Goal: Task Accomplishment & Management: Manage account settings

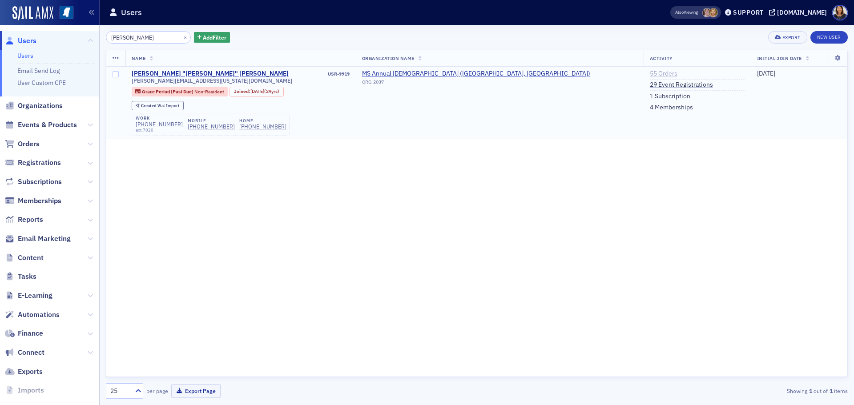
type input "daviid stott"
click at [650, 73] on link "55 Orders" at bounding box center [664, 74] width 28 height 8
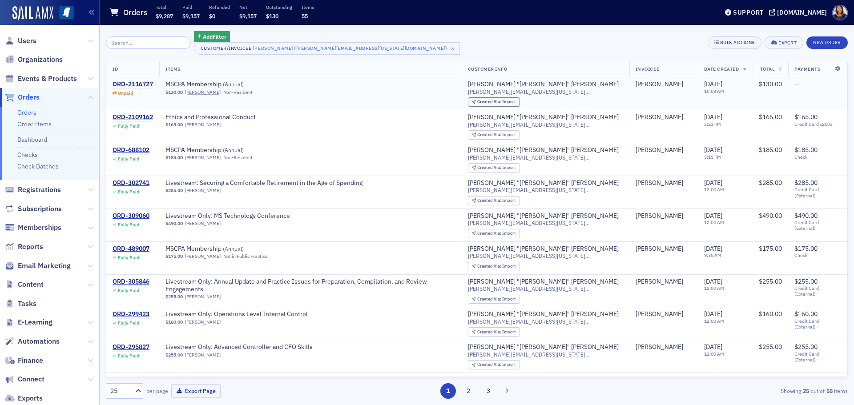
click at [140, 83] on div "ORD-2116727" at bounding box center [133, 85] width 40 height 8
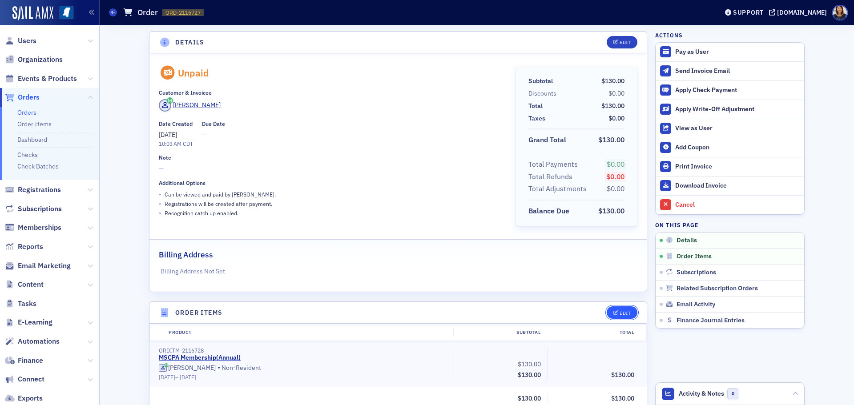
click at [620, 311] on div "Edit" at bounding box center [625, 313] width 11 height 5
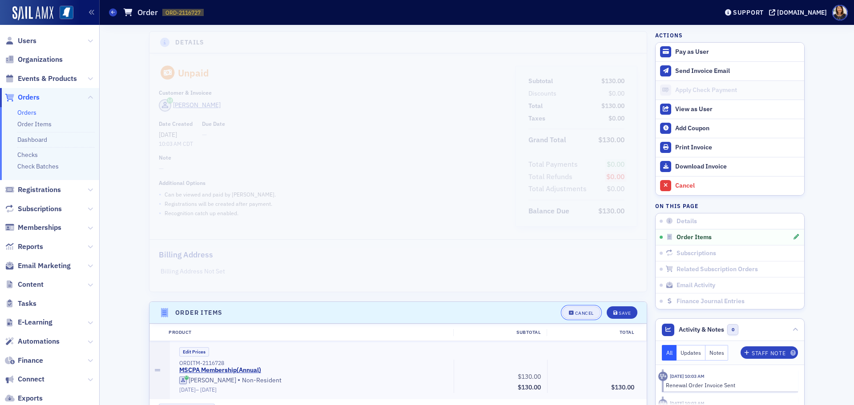
click at [582, 313] on div "Cancel" at bounding box center [584, 313] width 19 height 5
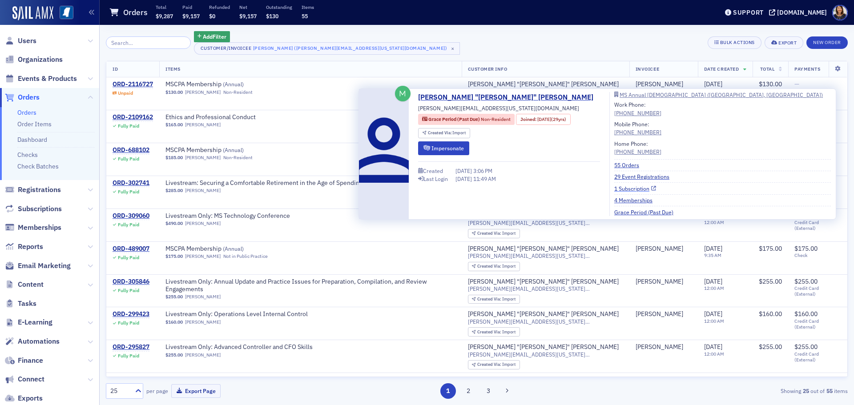
click at [617, 187] on link "1 Subscription" at bounding box center [636, 189] width 42 height 8
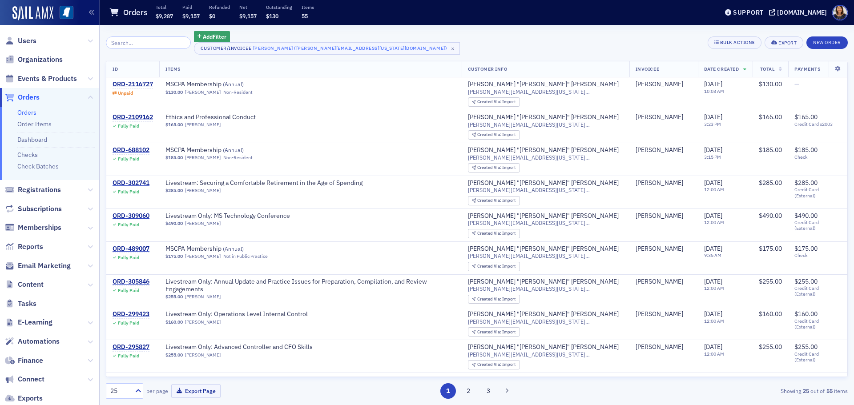
click at [28, 34] on span "Users" at bounding box center [49, 40] width 99 height 19
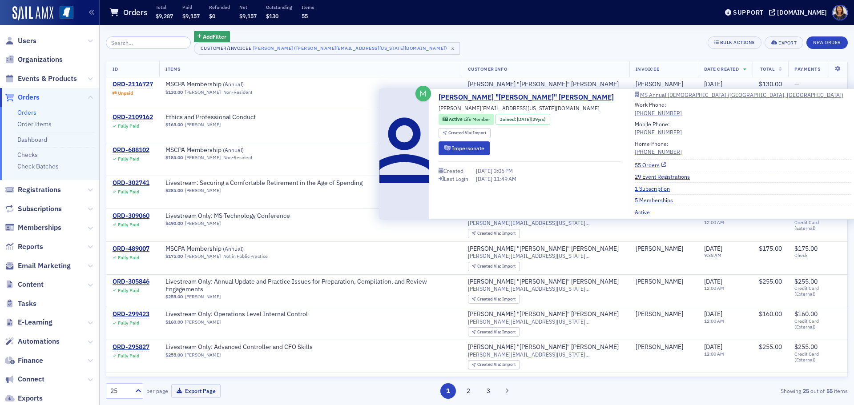
click at [635, 165] on link "55 Orders" at bounding box center [651, 165] width 32 height 8
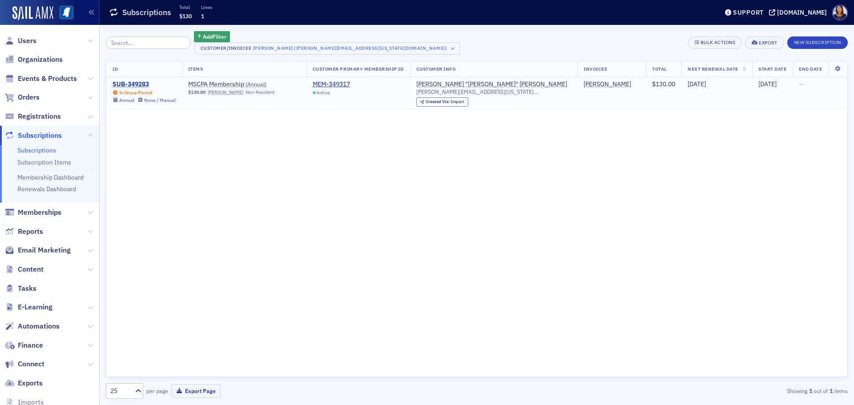
click at [127, 84] on div "SUB-349283" at bounding box center [144, 85] width 63 height 8
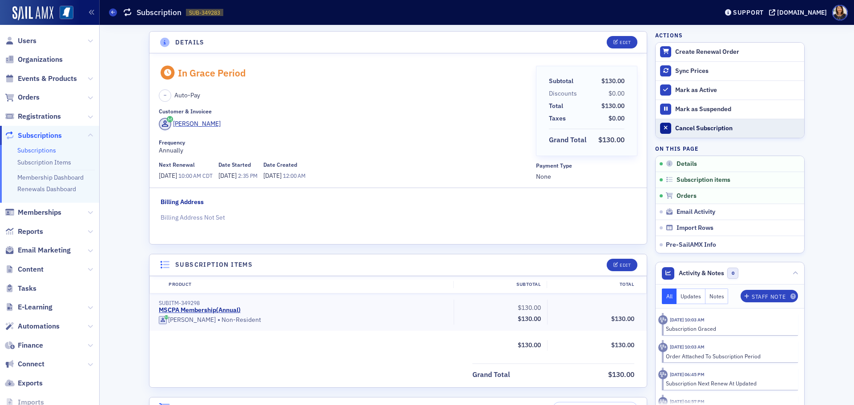
click at [692, 127] on div "Cancel Subscription" at bounding box center [737, 129] width 125 height 8
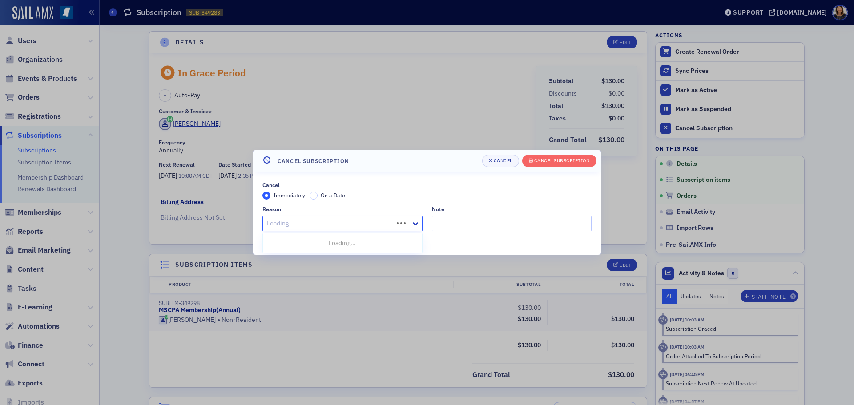
click at [387, 218] on div at bounding box center [329, 223] width 126 height 11
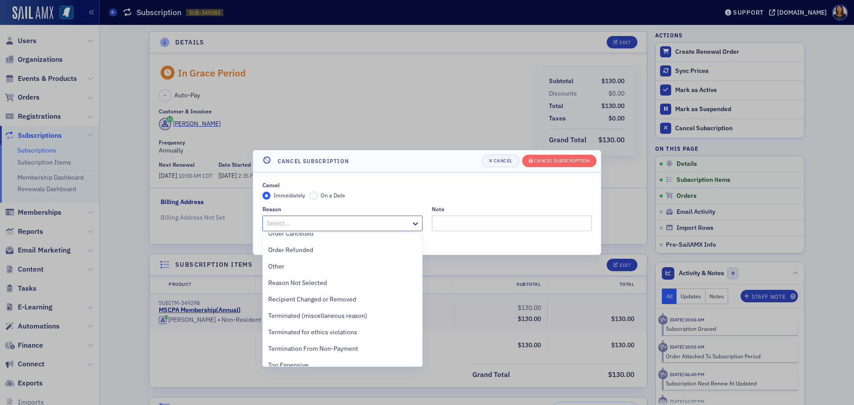
scroll to position [199, 0]
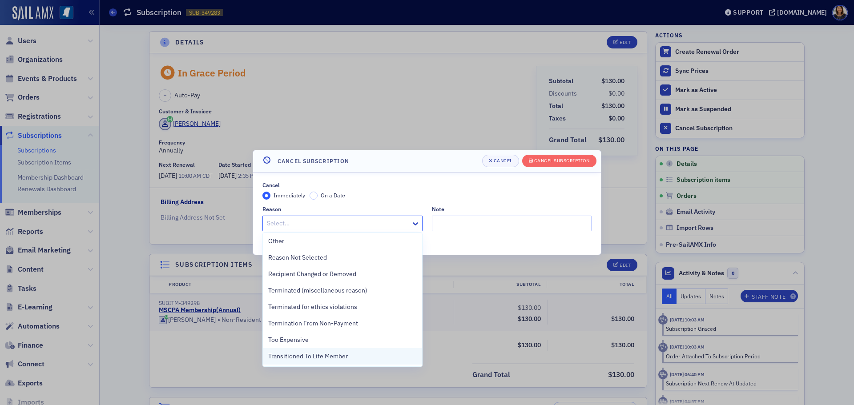
click at [364, 357] on div "Transitioned To Life Member" at bounding box center [342, 356] width 149 height 9
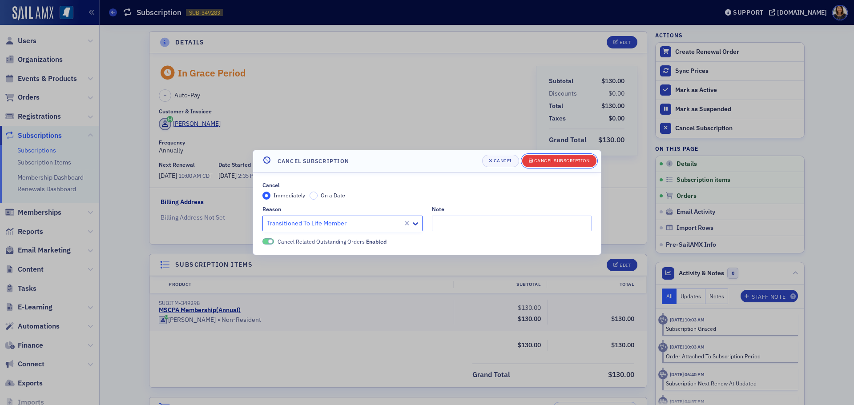
click at [560, 161] on div "Cancel Subscription" at bounding box center [562, 160] width 56 height 5
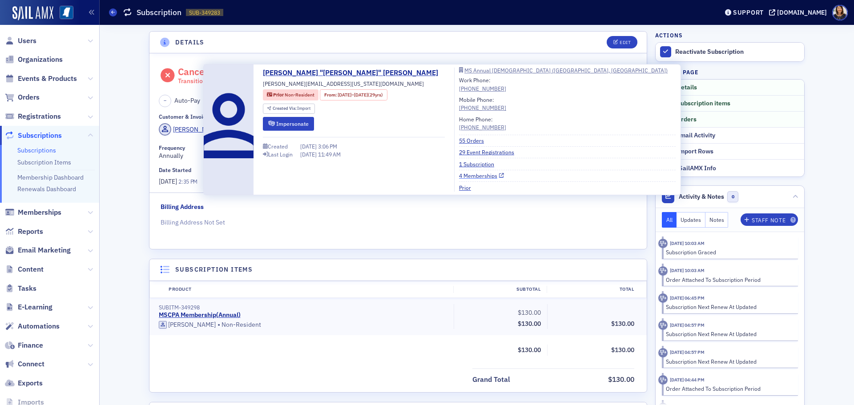
click at [459, 176] on link "4 Memberships" at bounding box center [481, 176] width 45 height 8
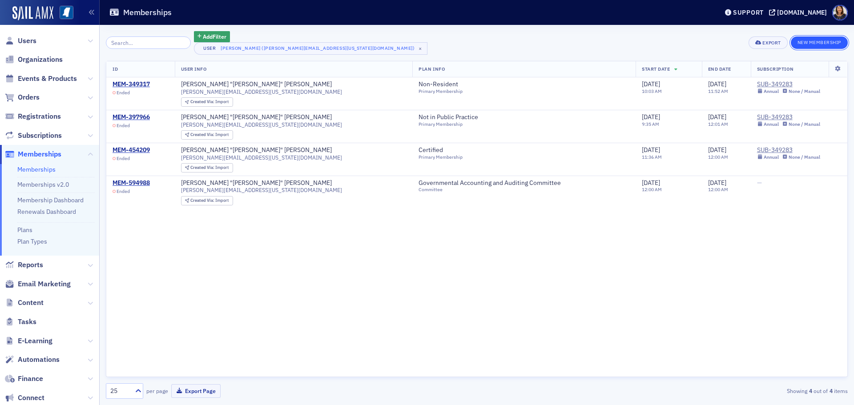
click at [814, 42] on button "New Membership" at bounding box center [819, 42] width 57 height 12
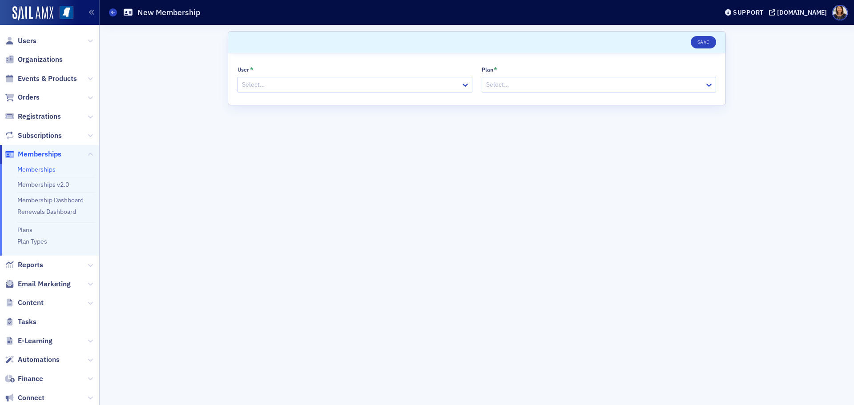
click at [297, 84] on div at bounding box center [350, 84] width 219 height 11
type input "[PERSON_NAME]"
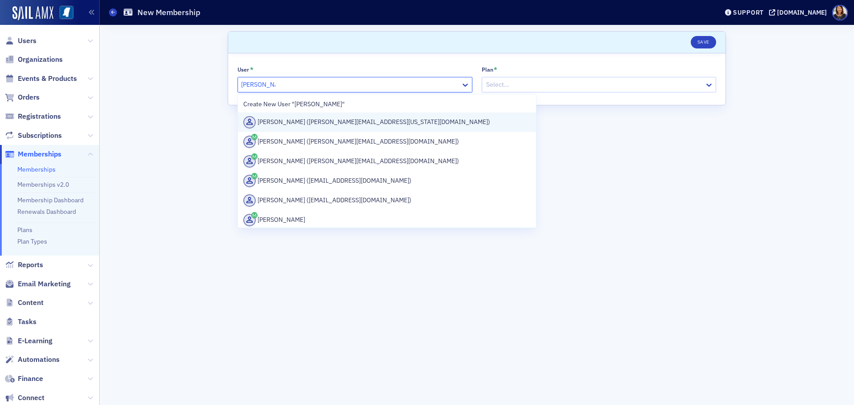
click at [307, 125] on div "[PERSON_NAME] ([PERSON_NAME][EMAIL_ADDRESS][US_STATE][DOMAIN_NAME])" at bounding box center [386, 122] width 287 height 12
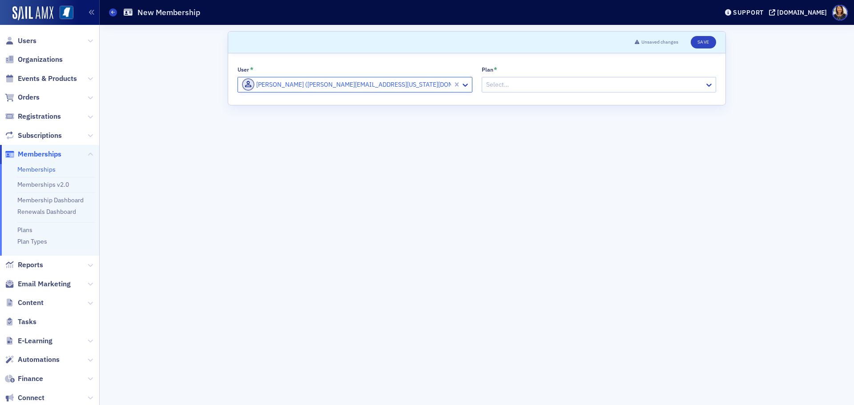
click at [571, 84] on div at bounding box center [594, 84] width 219 height 11
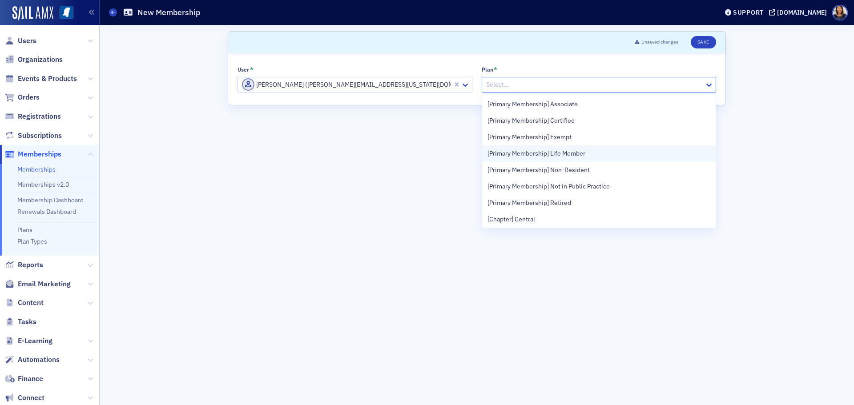
click at [567, 152] on span "[Primary Membership] Life Member" at bounding box center [537, 153] width 98 height 9
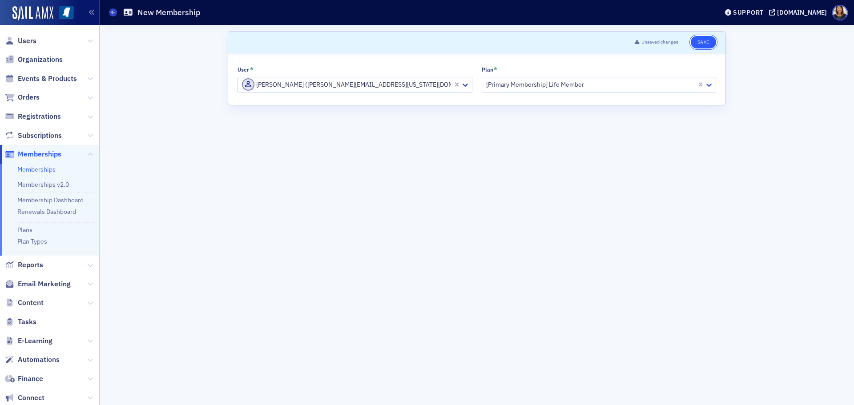
click at [704, 42] on button "Save" at bounding box center [703, 42] width 25 height 12
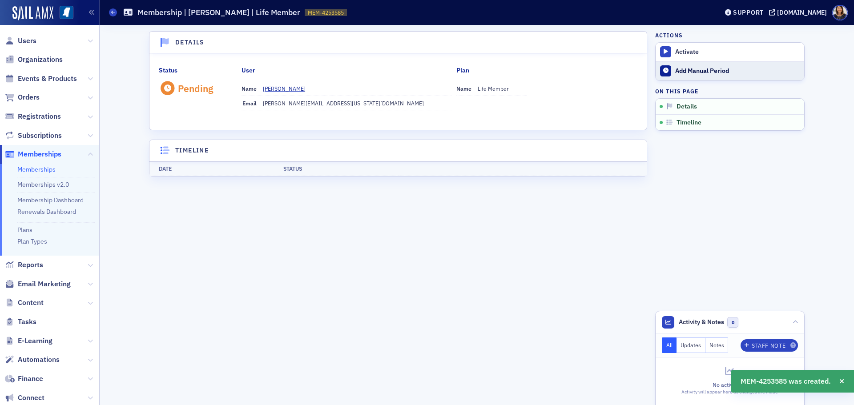
click at [697, 72] on div "Add Manual Period" at bounding box center [737, 71] width 125 height 8
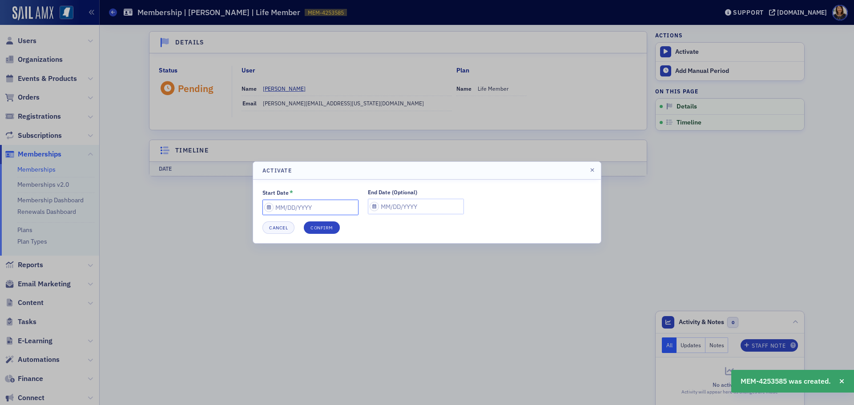
select select "7"
select select "2025"
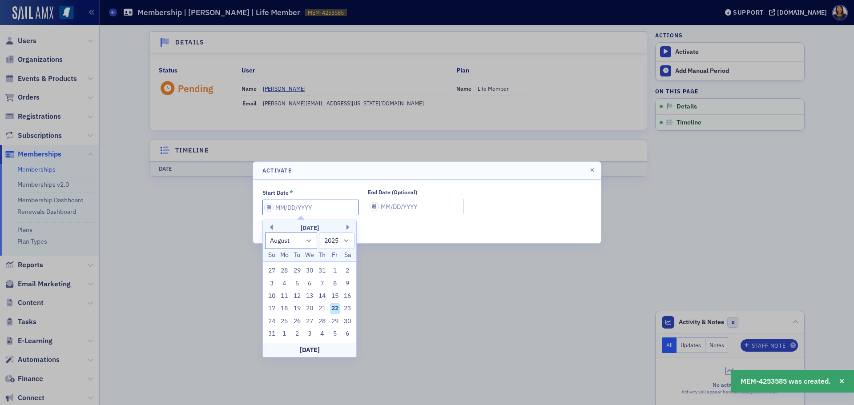
click at [331, 205] on input "Start Date *" at bounding box center [311, 208] width 96 height 16
type input "0"
select select "0"
select select "2000"
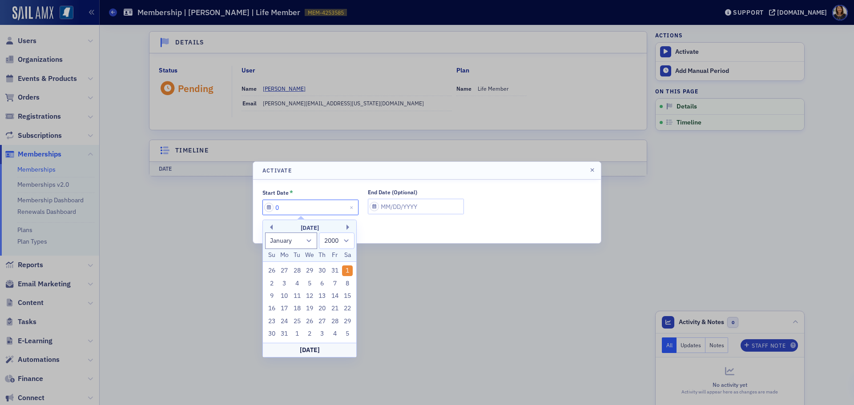
type input "07"
select select "6"
select select "2025"
type input "07/01/2"
select select "2002"
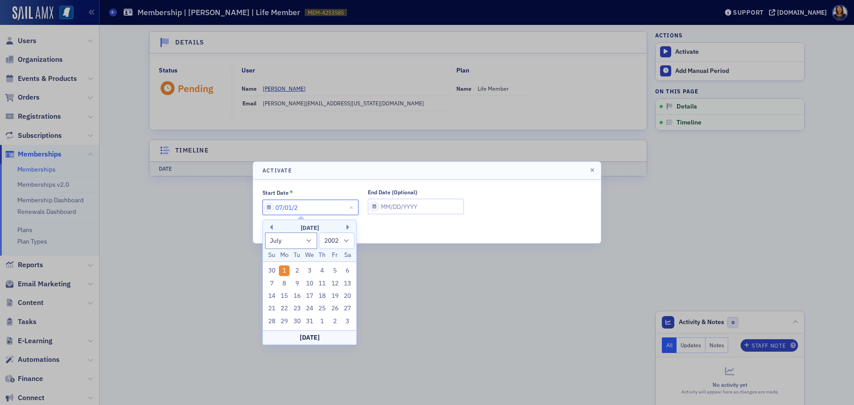
type input "07/01/20"
select select "2020"
type input "07/01/2025"
select select "2025"
type input "07/01/2025"
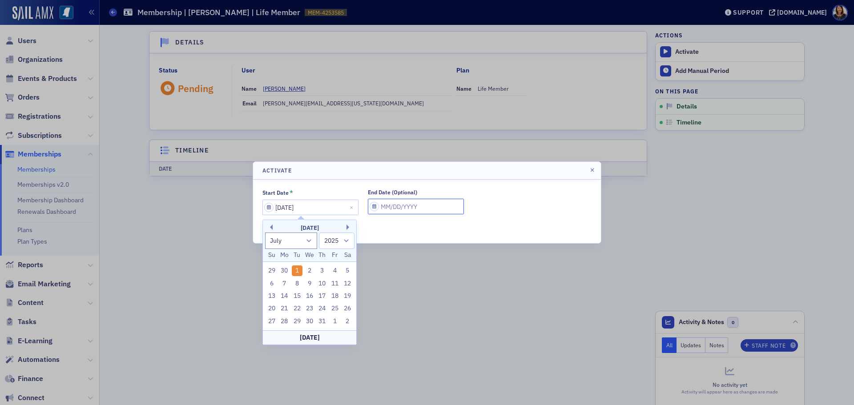
click at [429, 212] on input "End Date (Optional)" at bounding box center [416, 207] width 96 height 16
select select "7"
select select "2025"
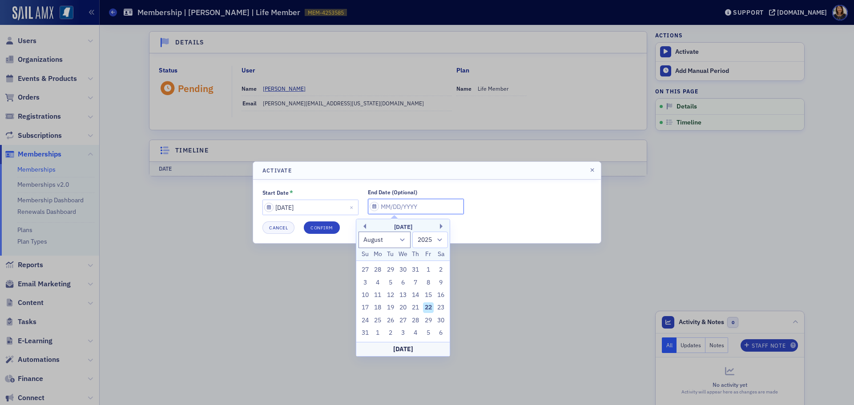
type input "0"
select select "0"
select select "2000"
type input "07"
select select "6"
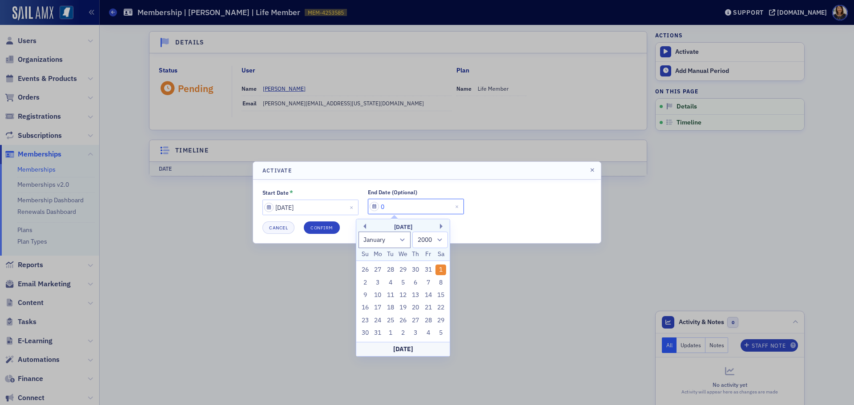
select select "2025"
type input "07/01/2"
select select "2002"
type input "07/01/20"
select select "2020"
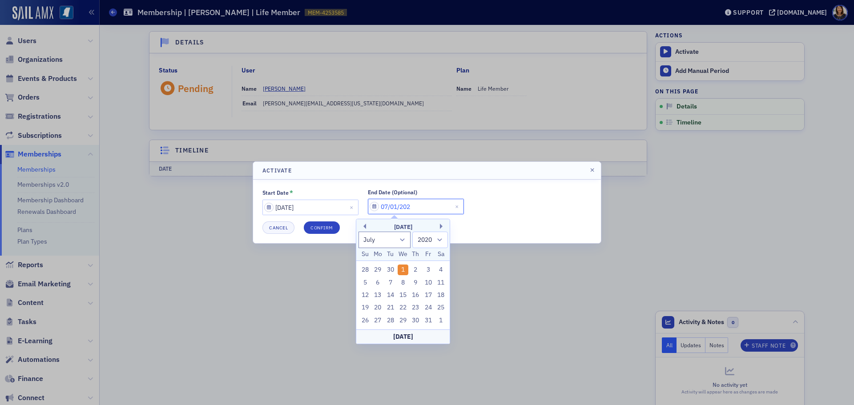
type input "07/01/2026"
select select "2026"
type input "07/01/2026"
click at [323, 229] on button "Confirm" at bounding box center [322, 228] width 36 height 12
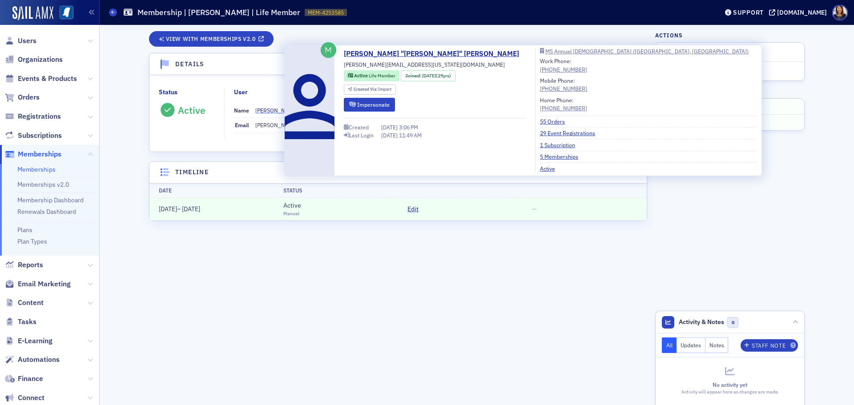
click at [271, 109] on div "[PERSON_NAME]" at bounding box center [276, 110] width 43 height 8
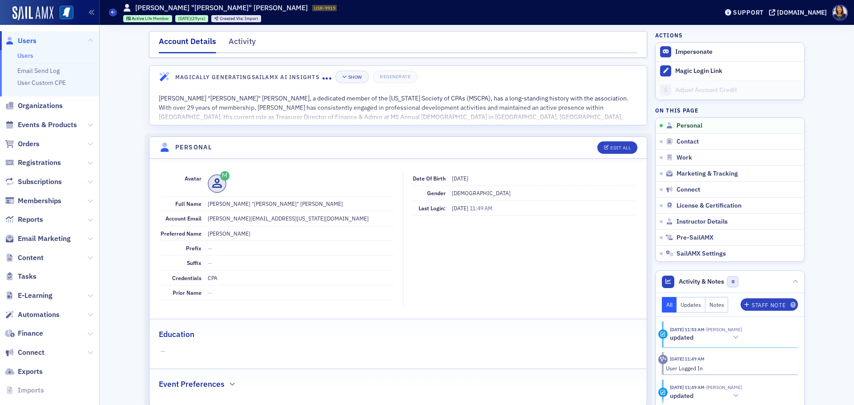
click at [22, 38] on span "Users" at bounding box center [27, 41] width 19 height 10
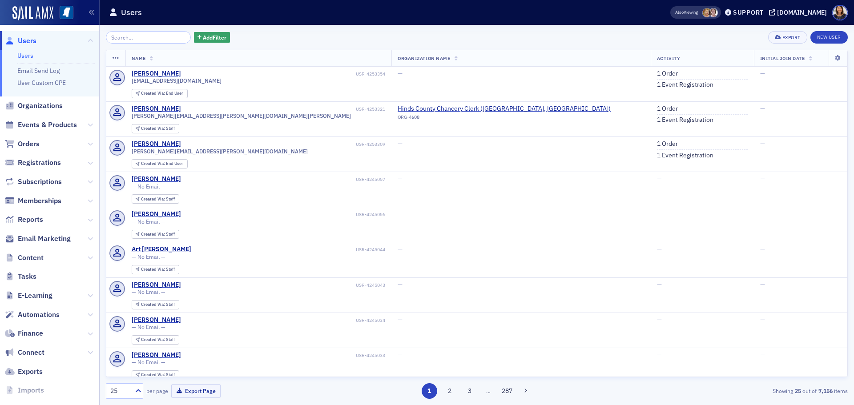
click at [150, 44] on div "Add Filter Export New User Name Organization Name Activity Initial Join Date Ka…" at bounding box center [477, 215] width 742 height 368
click at [150, 35] on input "search" at bounding box center [148, 37] width 85 height 12
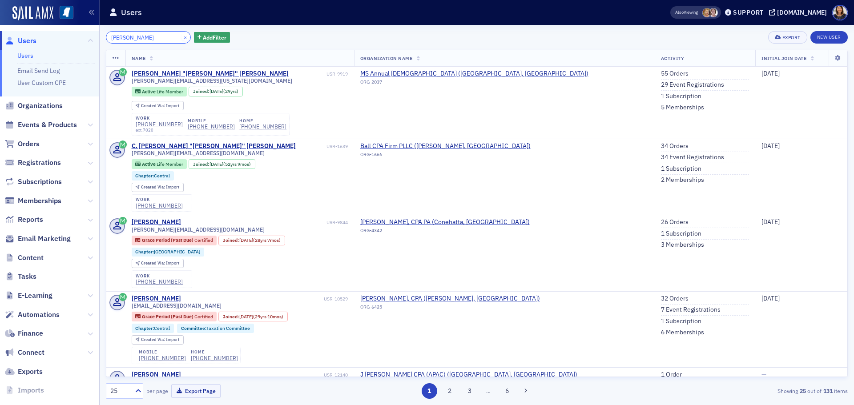
type input "david stotts"
click at [182, 37] on button "×" at bounding box center [186, 37] width 8 height 8
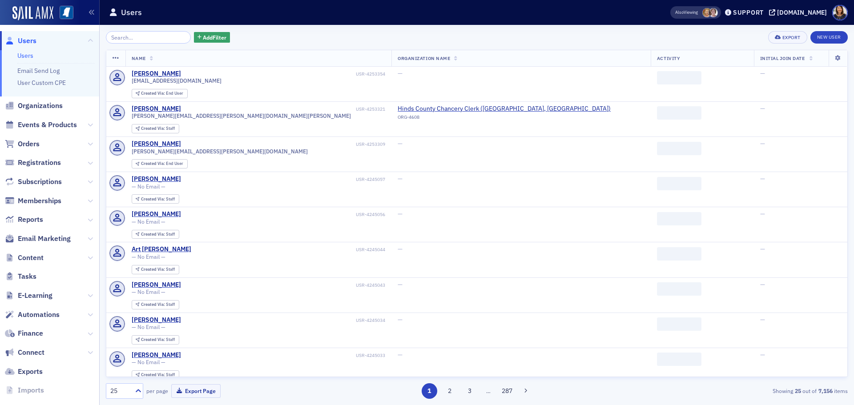
click at [28, 41] on span "Users" at bounding box center [27, 41] width 19 height 10
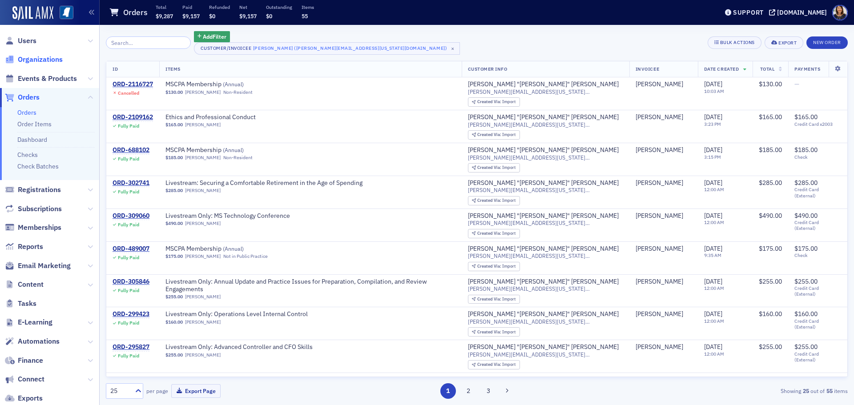
drag, startPoint x: 29, startPoint y: 40, endPoint x: 27, endPoint y: 59, distance: 19.3
click at [30, 40] on span "Users" at bounding box center [27, 41] width 19 height 10
